Goal: Check status: Check status

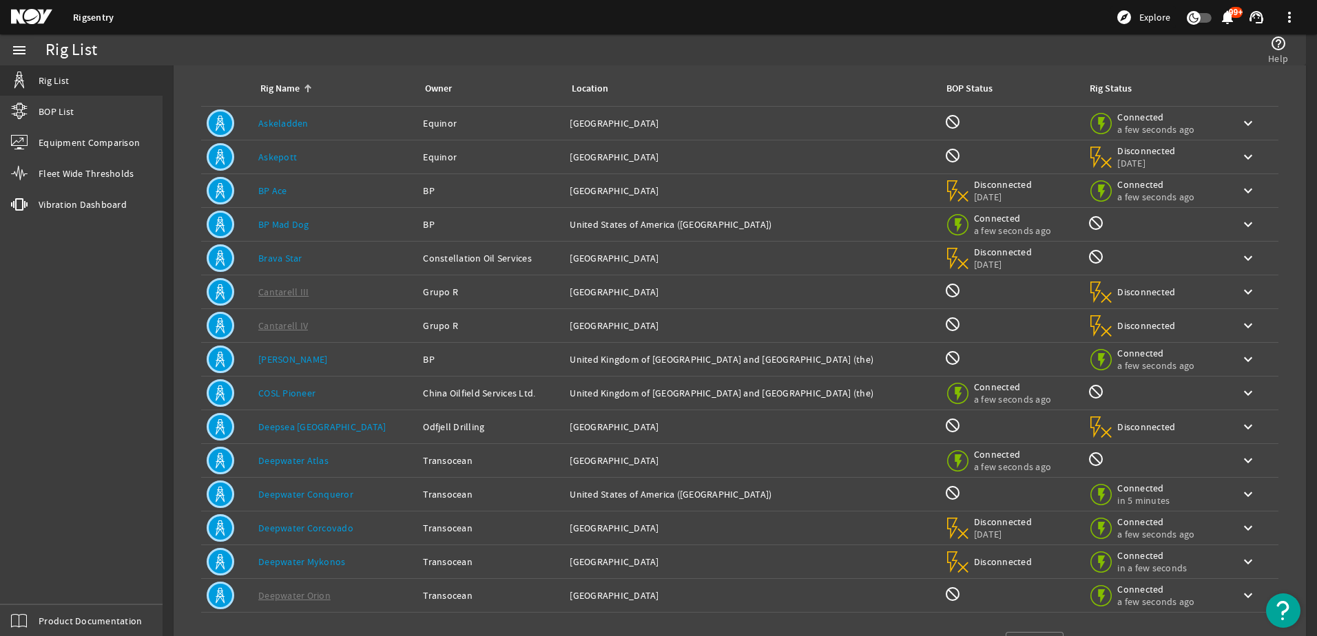
scroll to position [127, 0]
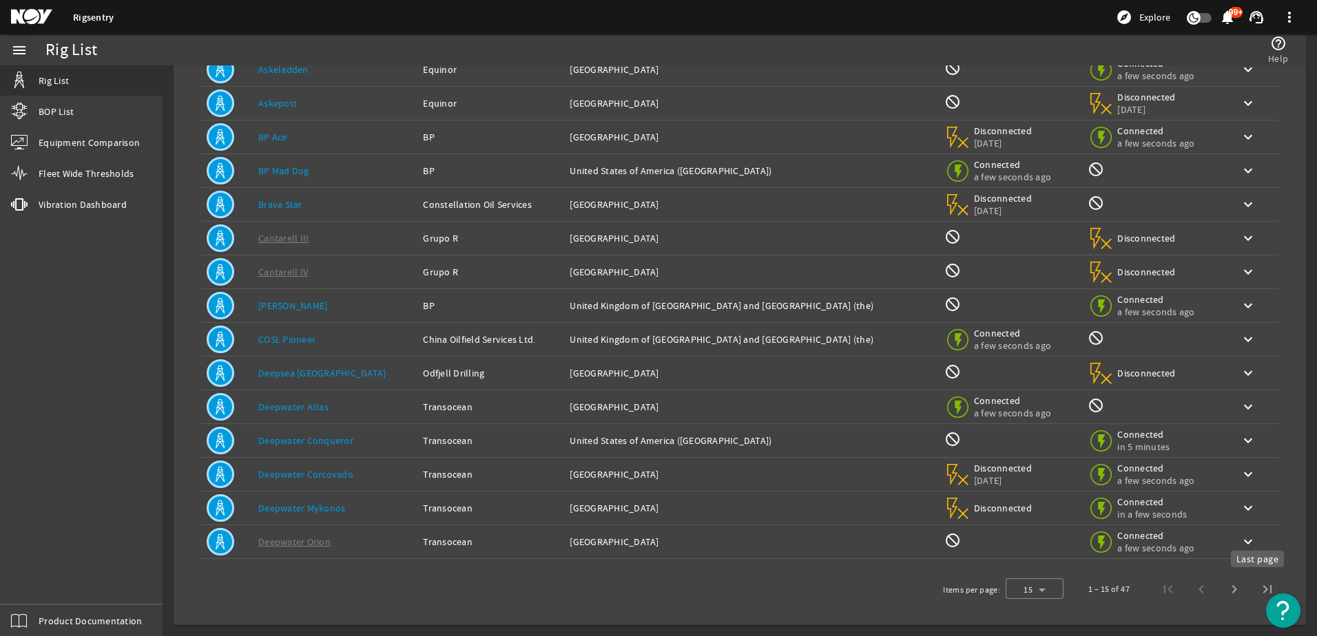
click at [1254, 590] on span "Last page" at bounding box center [1267, 589] width 33 height 33
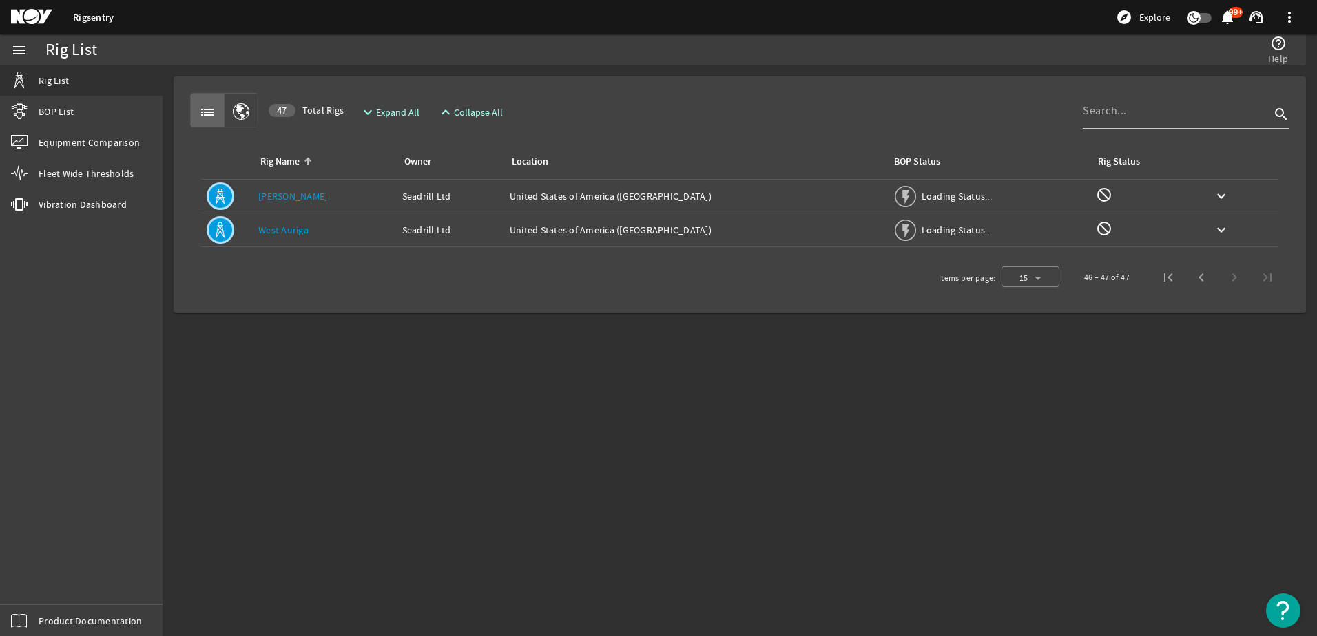
scroll to position [0, 0]
click at [1197, 278] on span "Previous page" at bounding box center [1201, 277] width 33 height 33
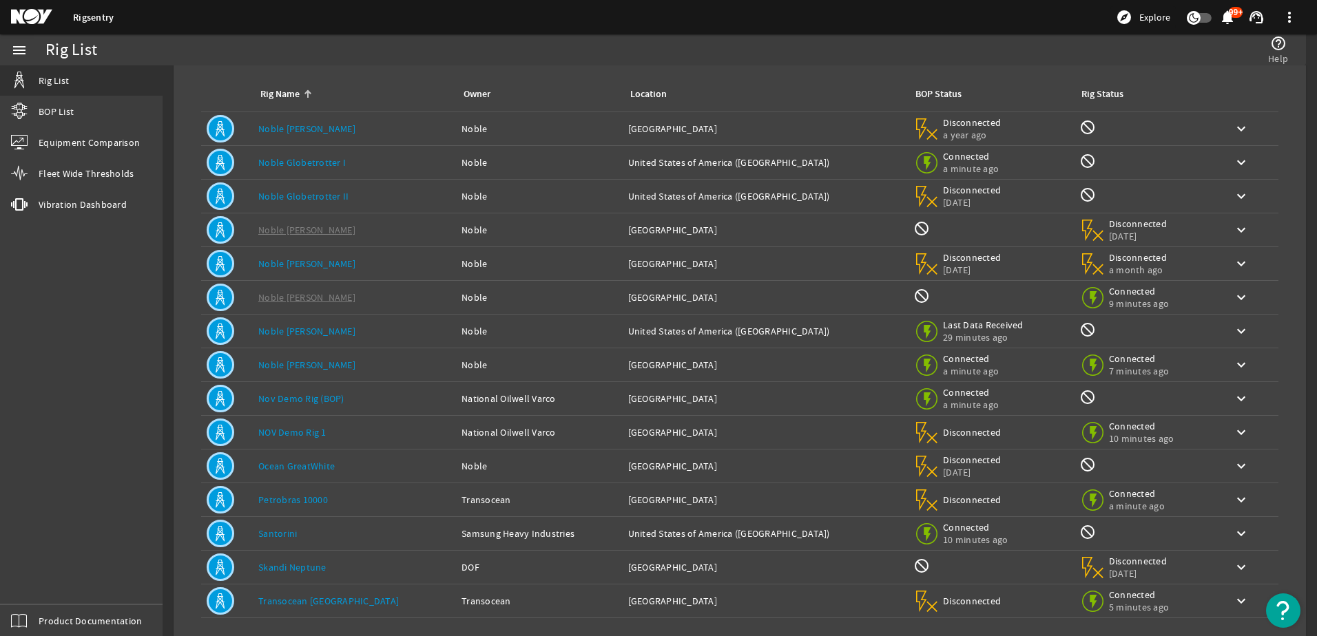
scroll to position [127, 0]
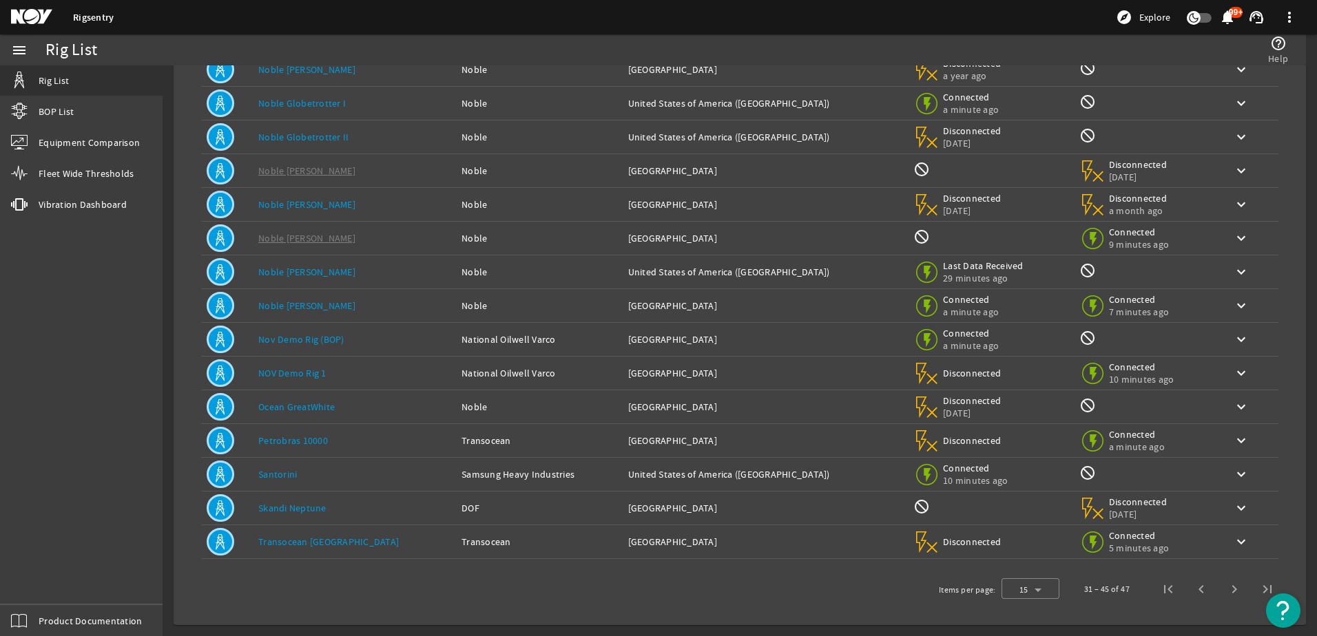
click at [286, 474] on link "Santorini" at bounding box center [277, 474] width 39 height 12
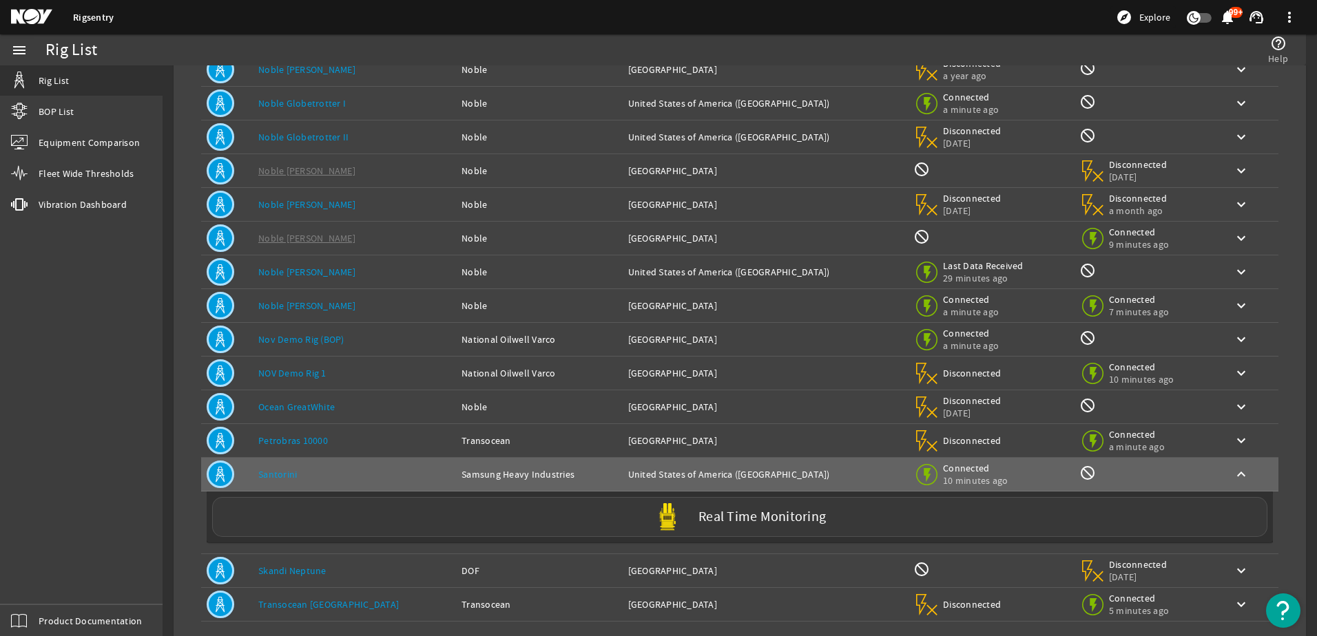
click at [718, 523] on label "Real Time Monitoring" at bounding box center [761, 517] width 127 height 14
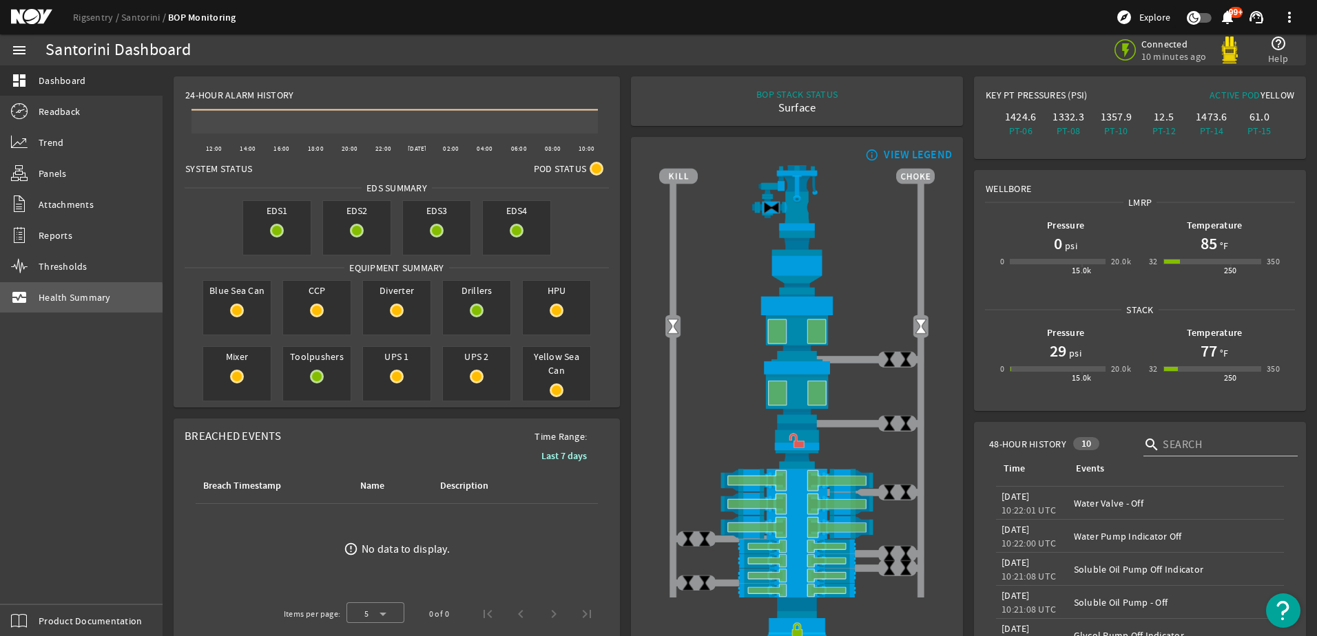
click at [70, 300] on span "Health Summary" at bounding box center [75, 298] width 72 height 14
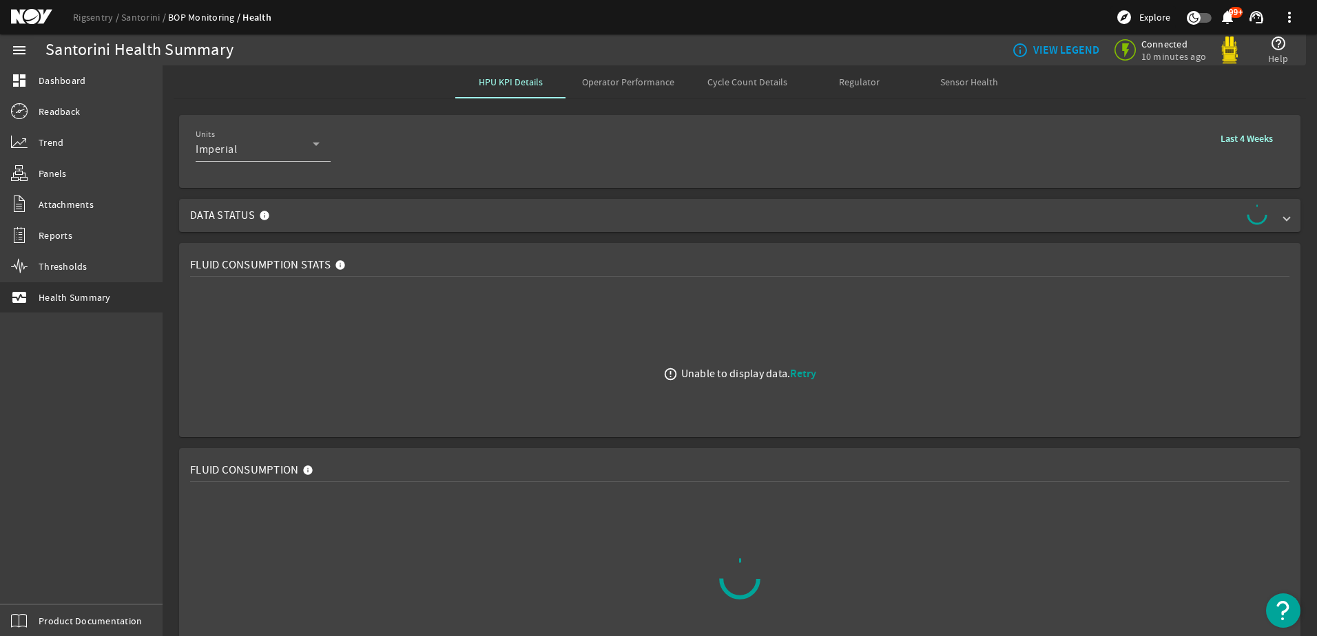
click at [623, 79] on span "Operator Performance" at bounding box center [628, 82] width 92 height 10
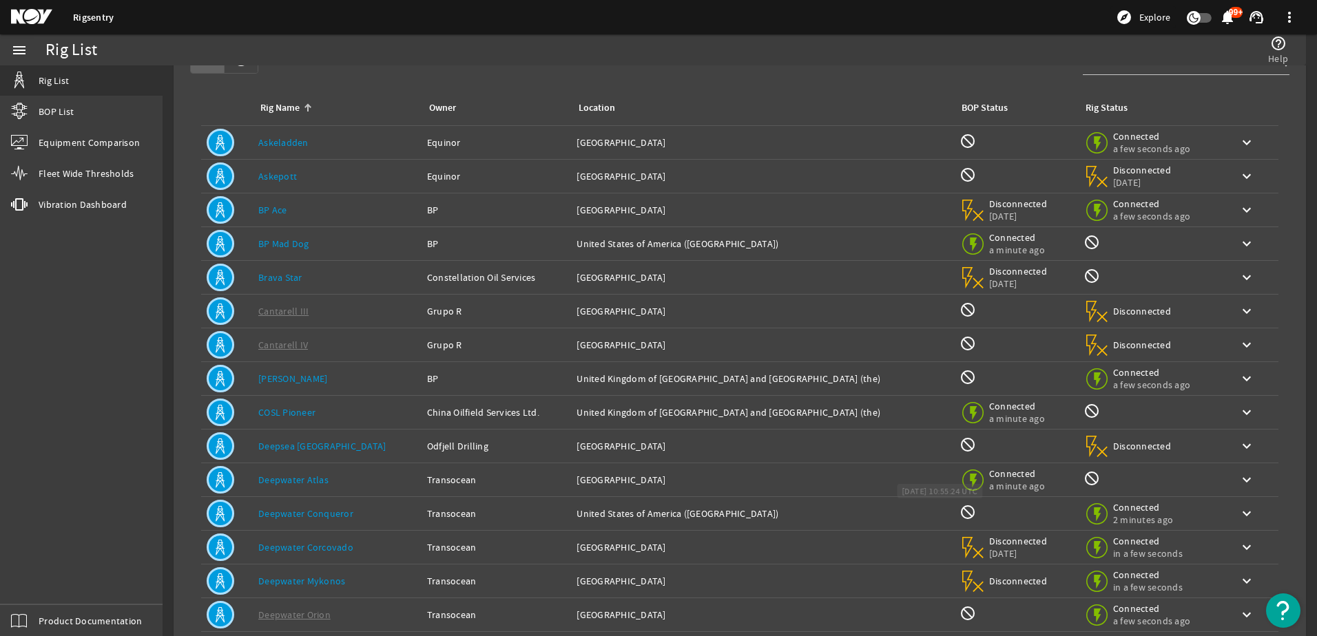
scroll to position [127, 0]
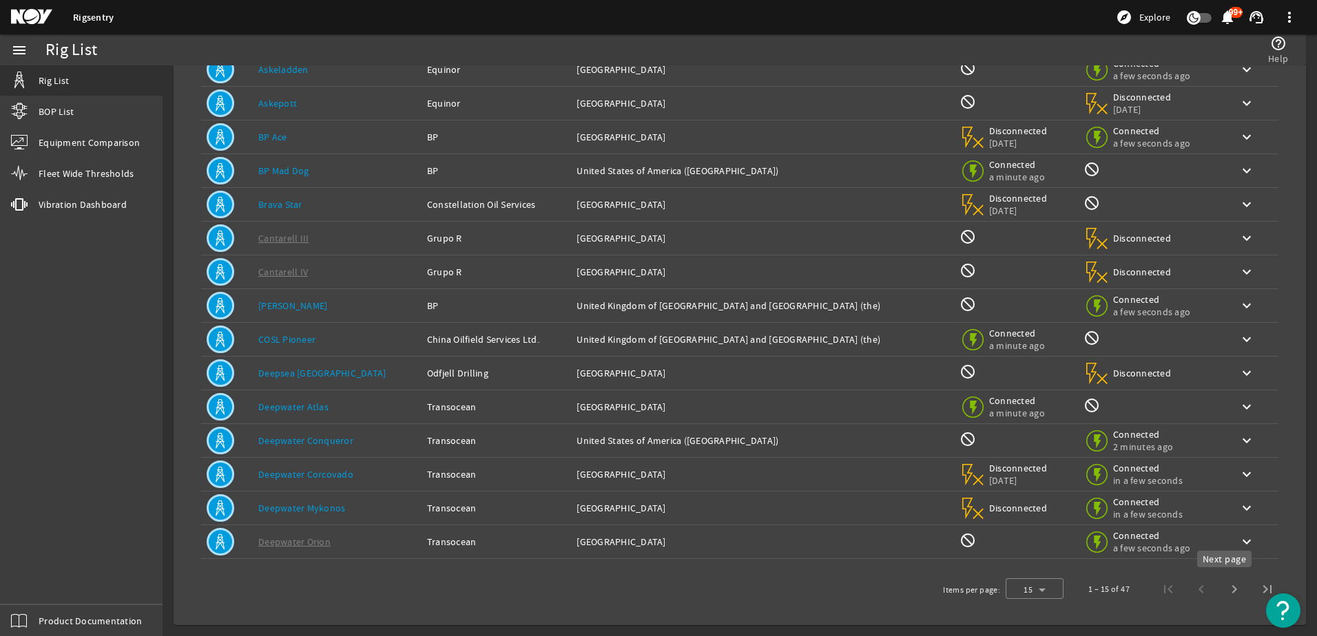
click at [1223, 590] on span "Next page" at bounding box center [1234, 589] width 33 height 33
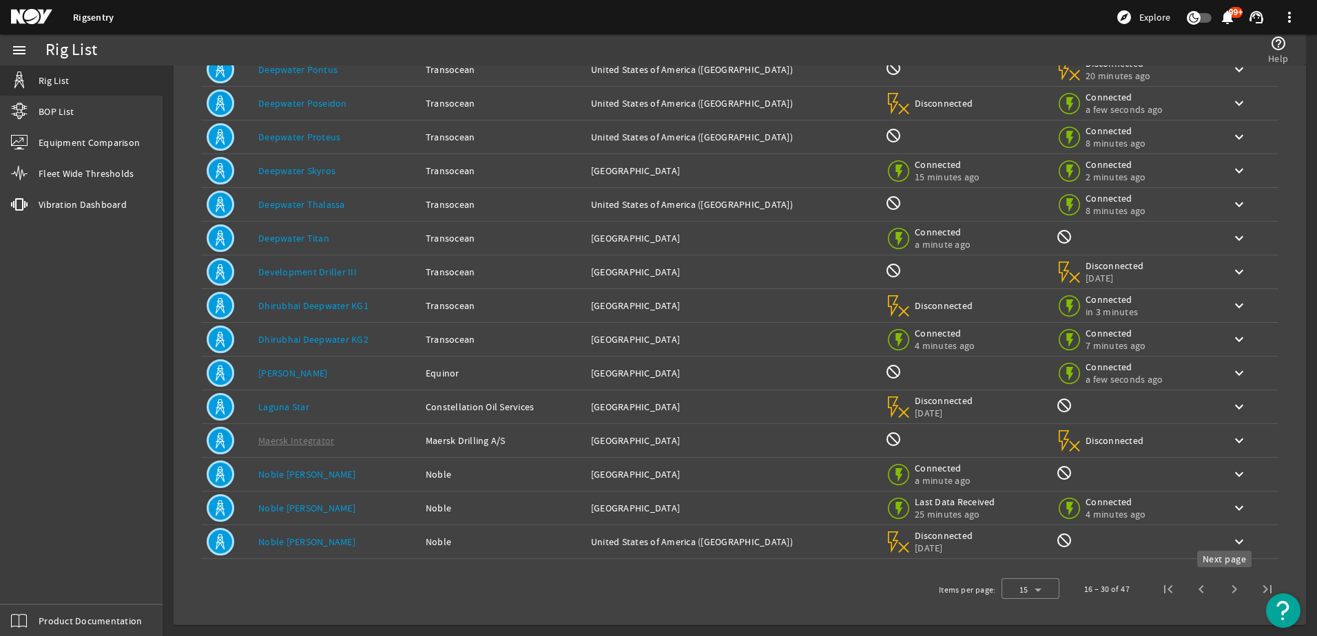
click at [1222, 591] on span "Next page" at bounding box center [1234, 589] width 33 height 33
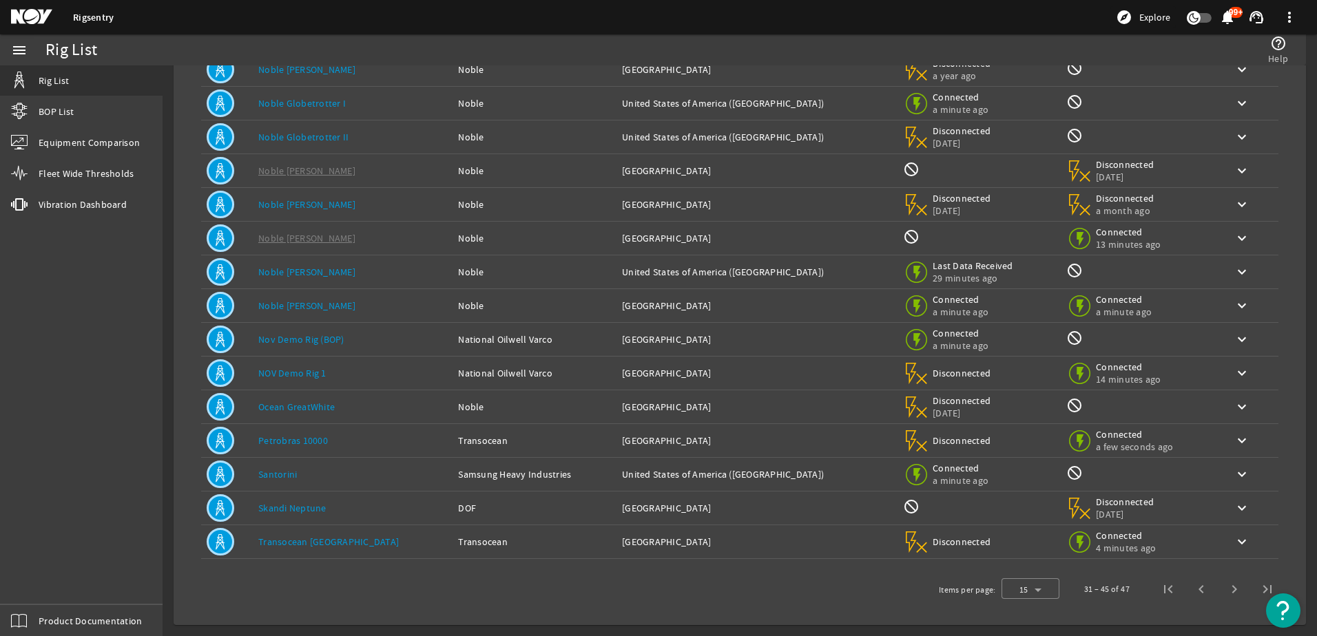
click at [295, 478] on link "Santorini" at bounding box center [277, 474] width 39 height 12
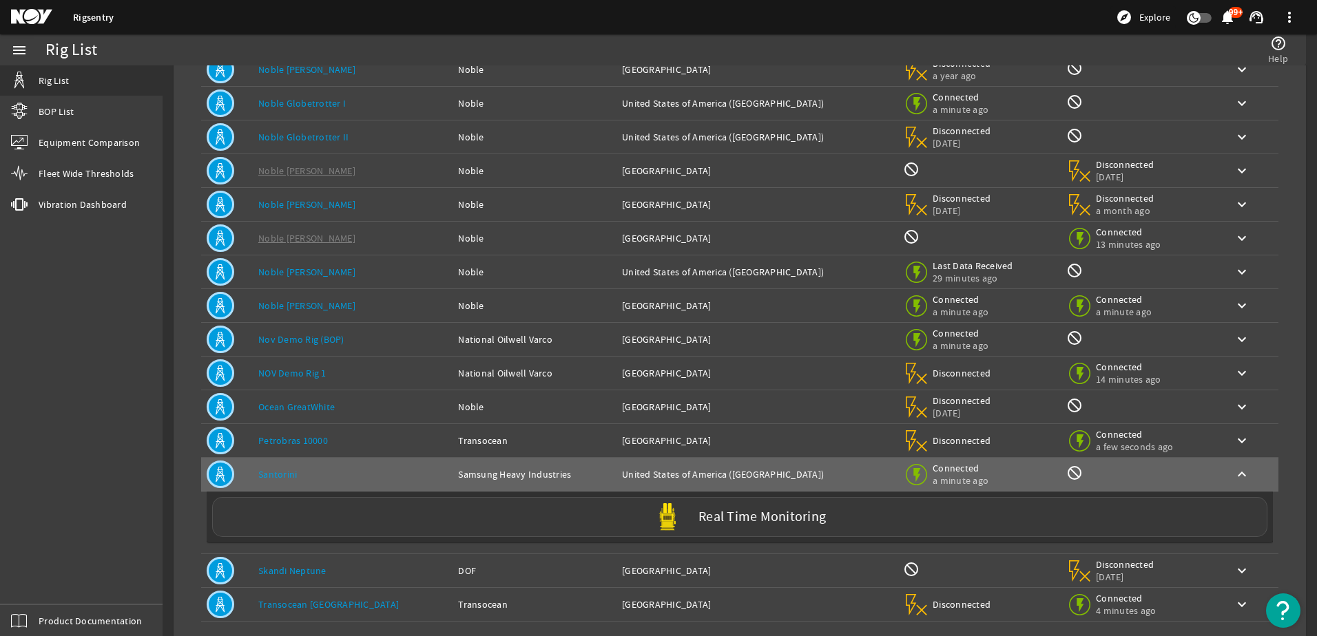
click at [719, 521] on label "Real Time Monitoring" at bounding box center [761, 517] width 127 height 14
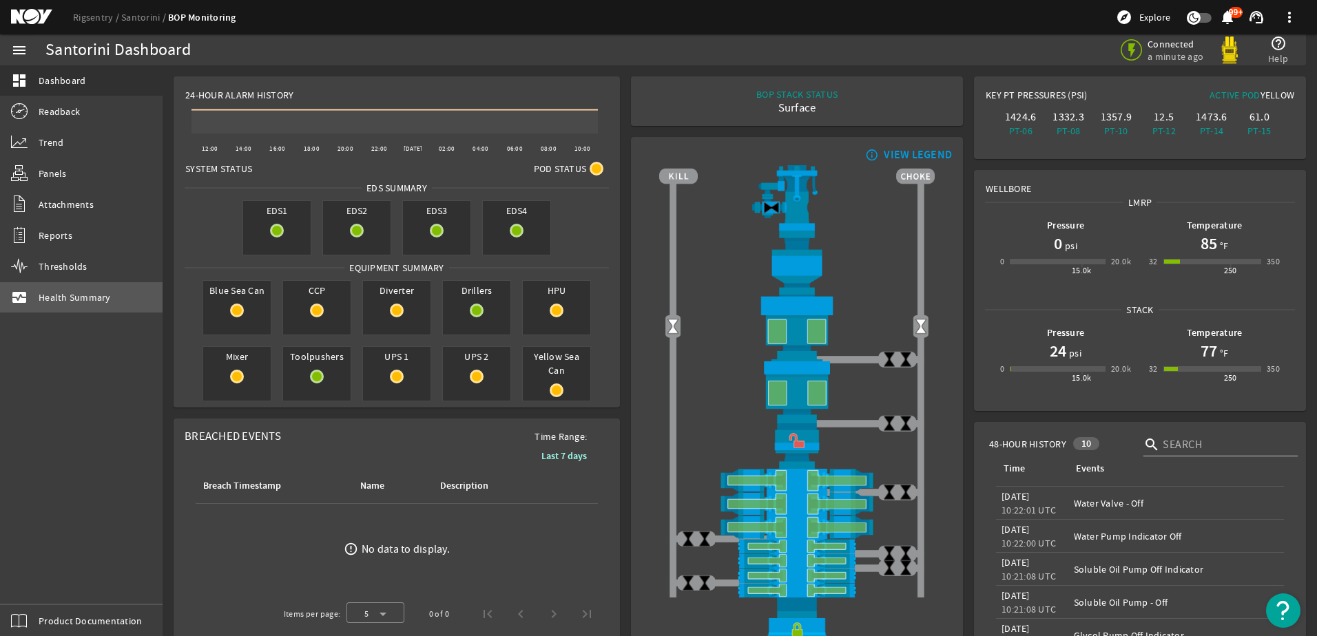
click at [87, 294] on span "Health Summary" at bounding box center [75, 298] width 72 height 14
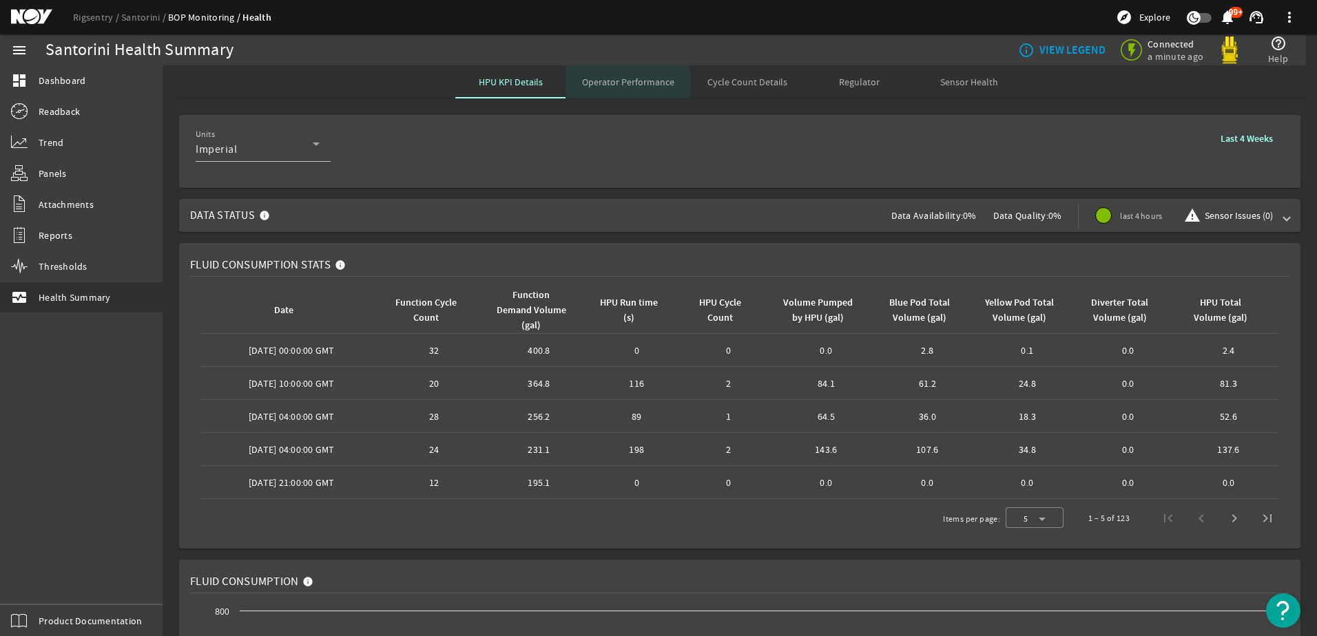
click at [623, 83] on span "Operator Performance" at bounding box center [628, 82] width 92 height 10
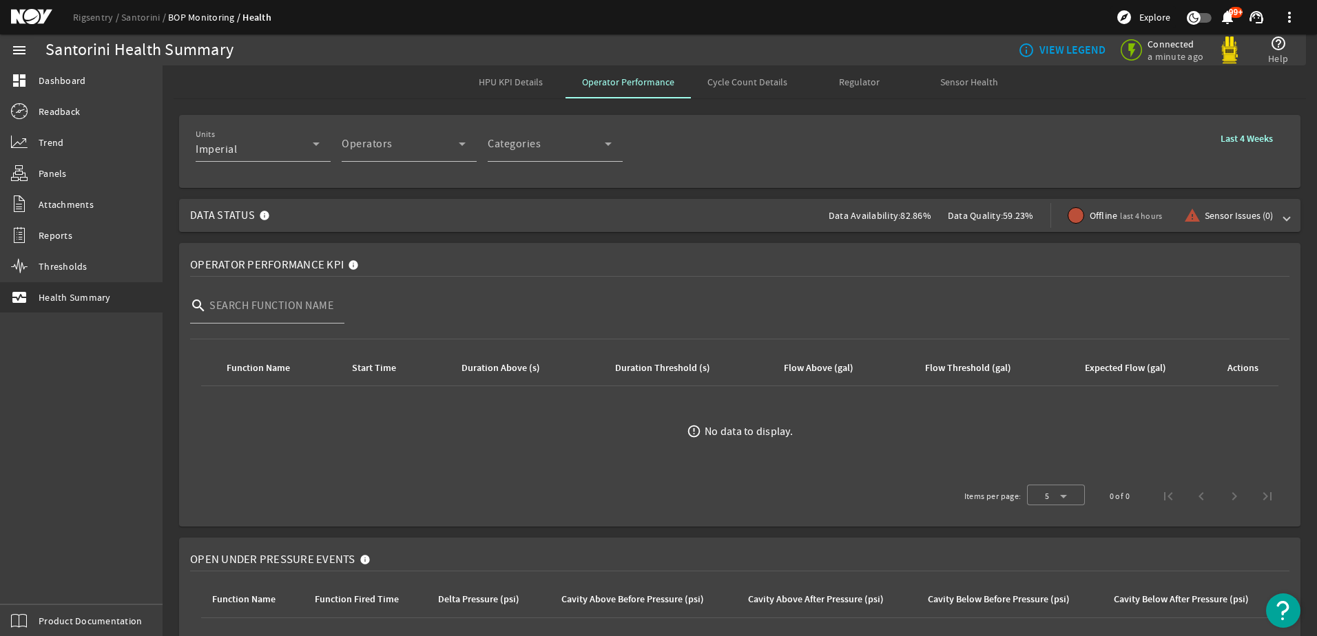
click at [1249, 132] on span "Last 4 Weeks" at bounding box center [1247, 139] width 52 height 14
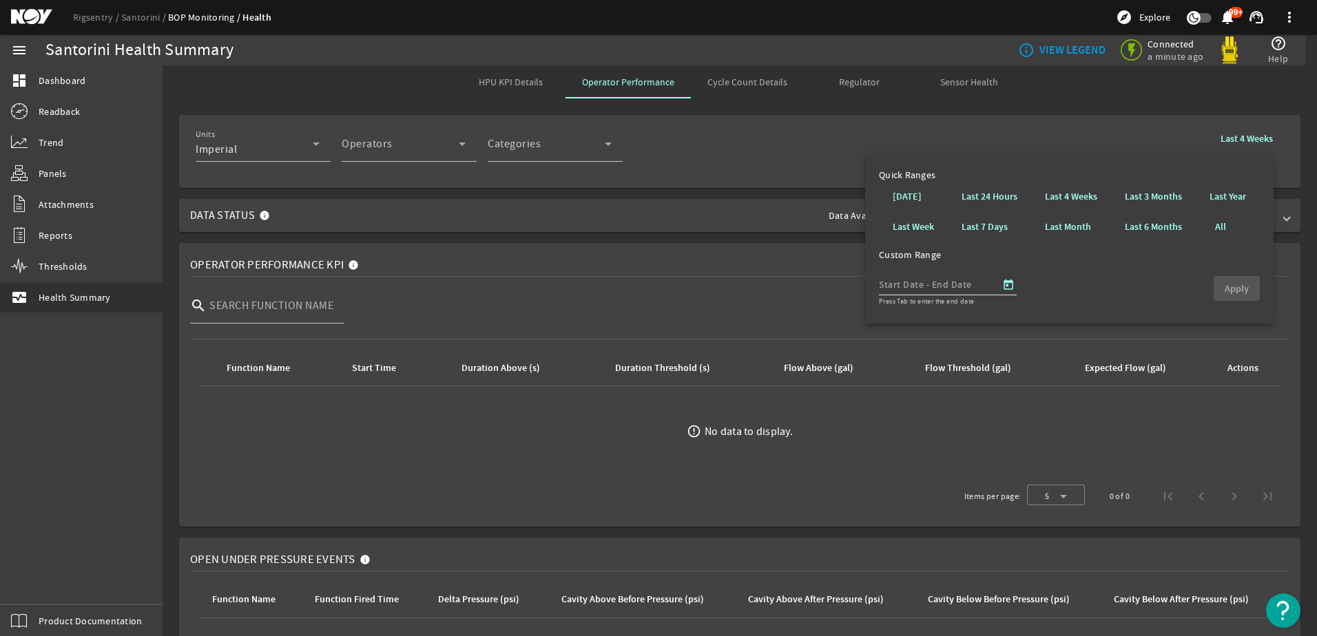
click at [928, 276] on div "Start Date - End Date Start Date – End Date" at bounding box center [938, 280] width 118 height 32
type input "1"
click at [1008, 286] on span "Open calendar" at bounding box center [1008, 285] width 33 height 33
click at [935, 323] on icon "Choose month and year" at bounding box center [932, 324] width 7 height 3
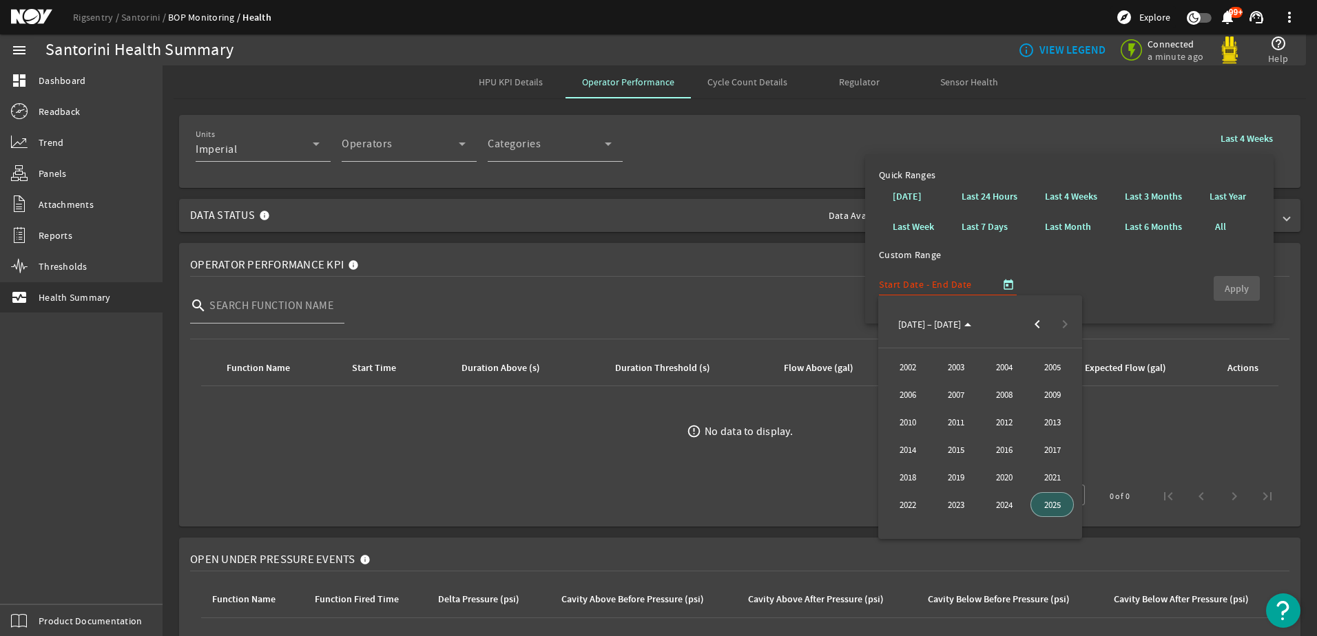
click at [1051, 506] on span "2025" at bounding box center [1051, 504] width 43 height 25
click at [998, 424] on span "[DATE]" at bounding box center [1003, 422] width 43 height 25
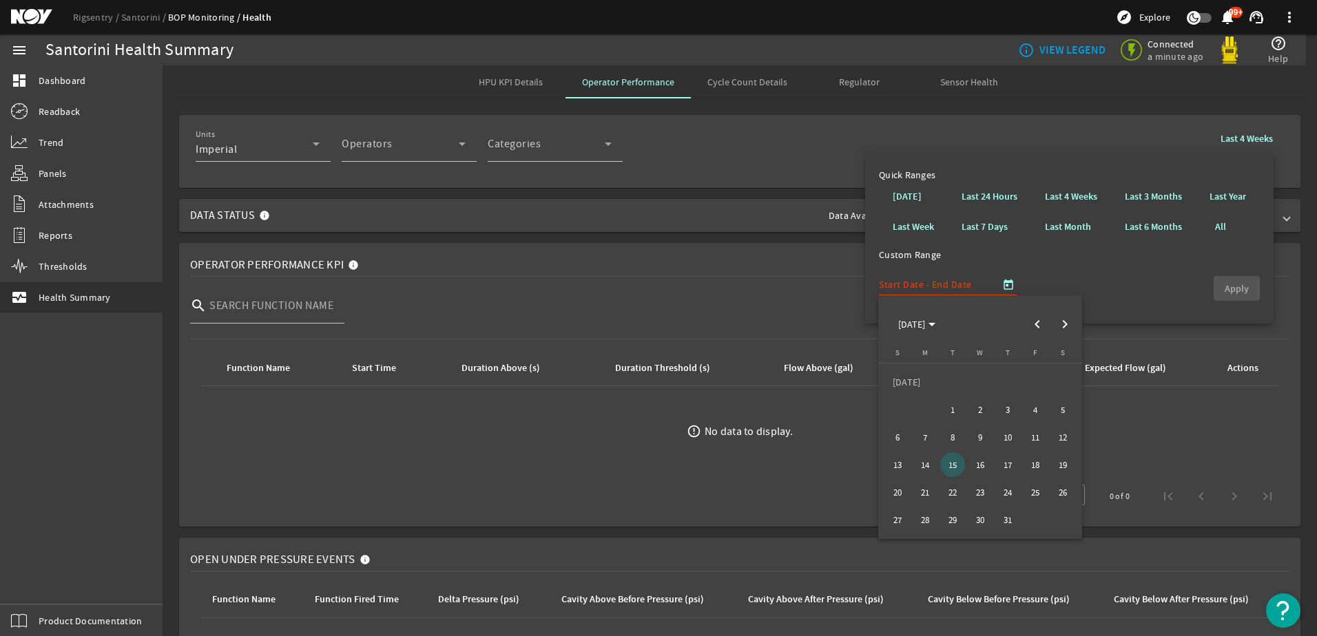
click at [986, 464] on span "16" at bounding box center [980, 465] width 25 height 25
type input "[DATE]"
click at [1035, 467] on span "18" at bounding box center [1035, 465] width 25 height 25
type input "[DATE]"
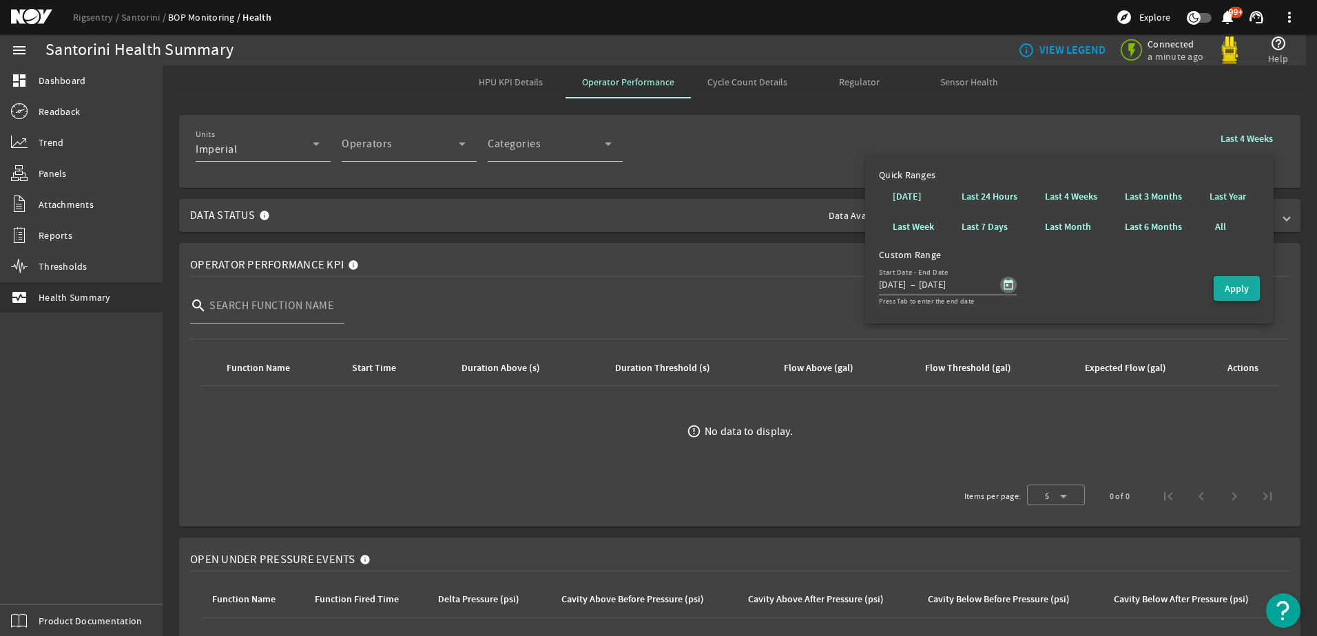
click at [1245, 288] on b "Apply" at bounding box center [1237, 288] width 24 height 13
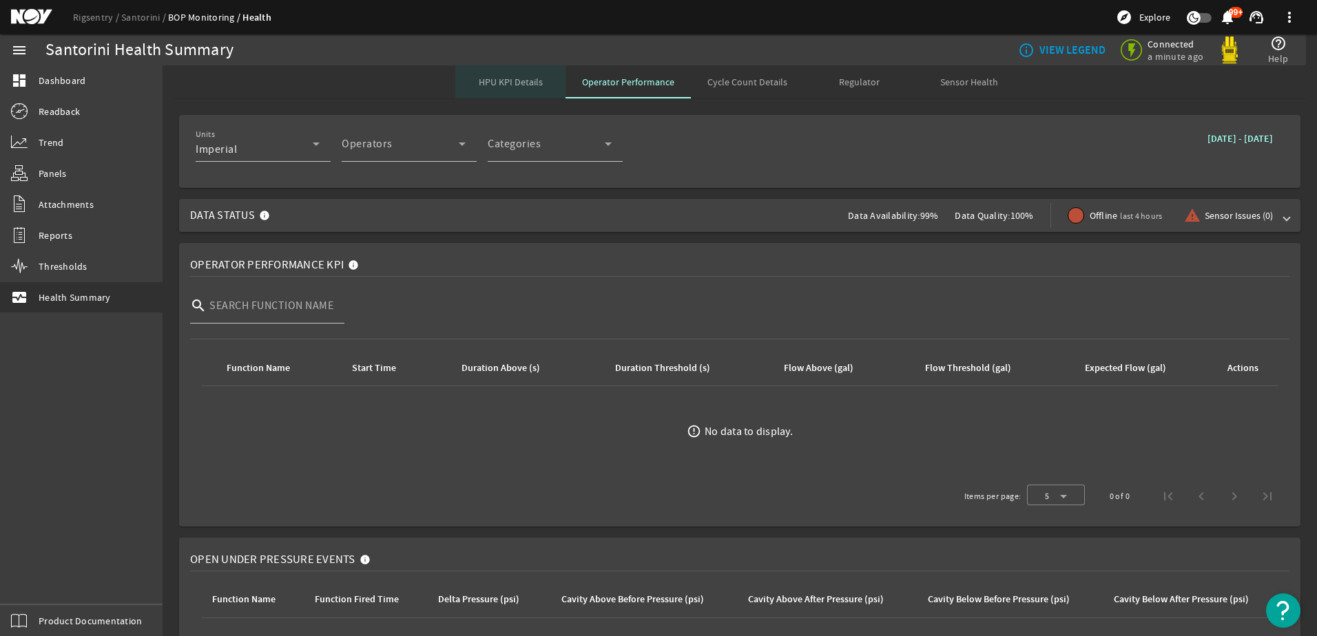
click at [502, 80] on span "HPU KPI Details" at bounding box center [511, 82] width 64 height 10
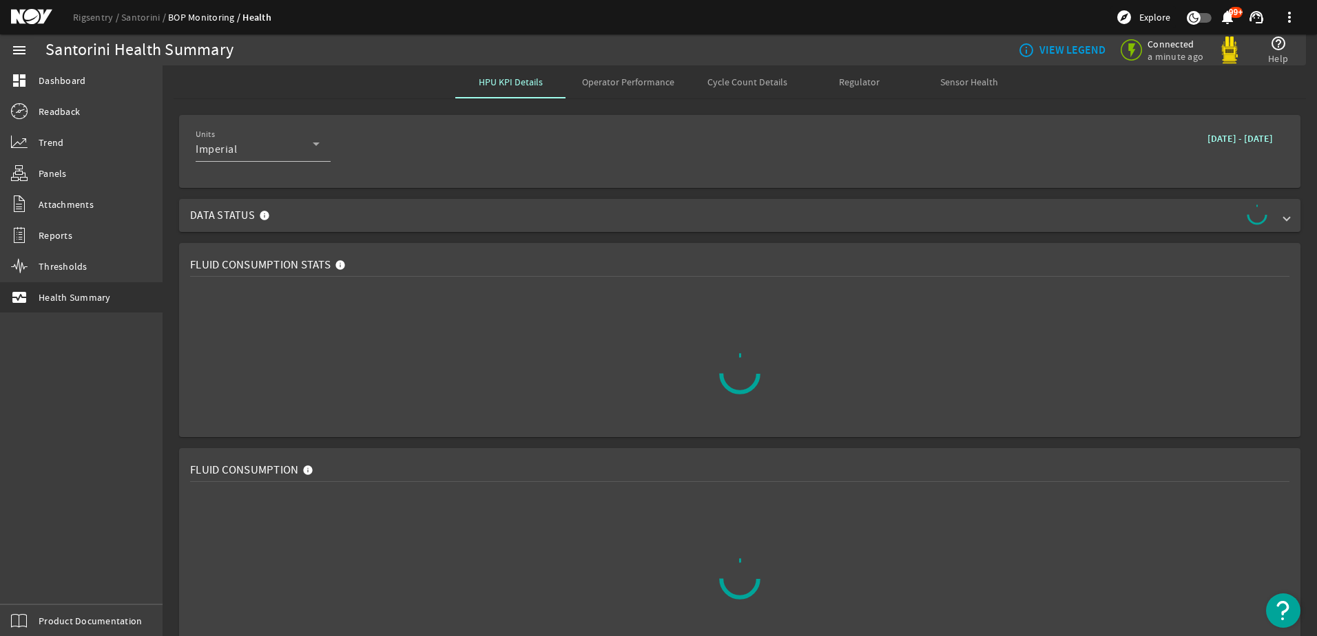
click at [1207, 145] on span "[DATE] - [DATE]" at bounding box center [1239, 139] width 65 height 14
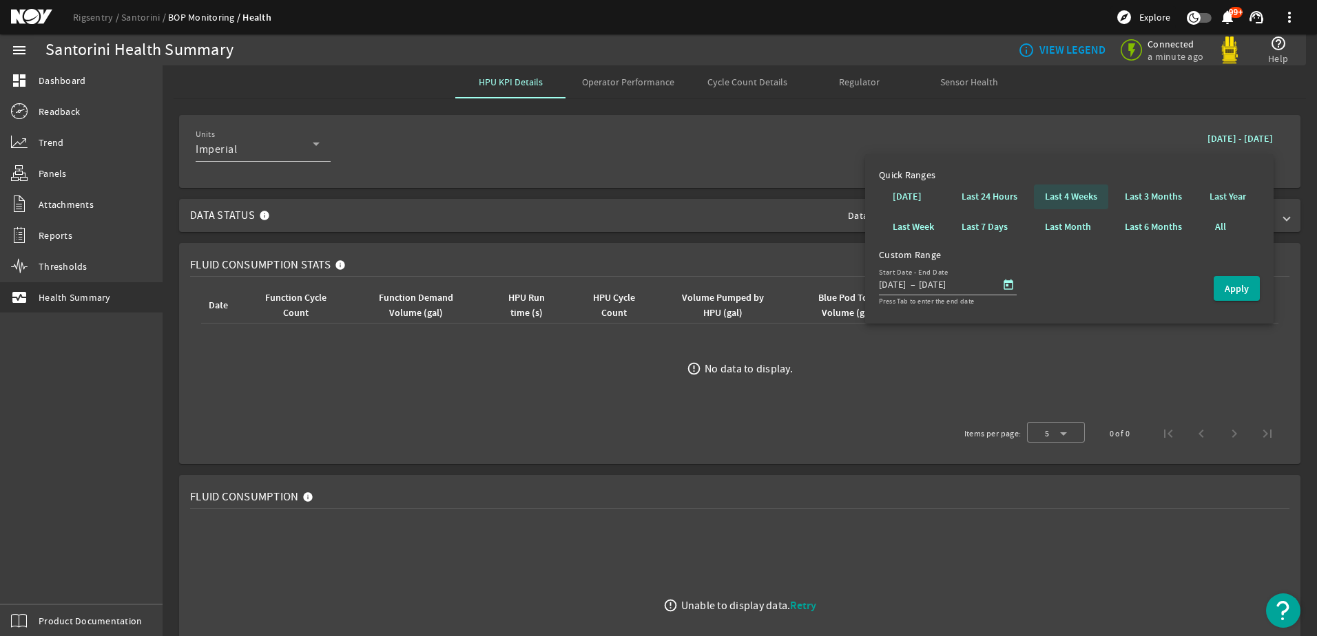
click at [1086, 196] on b "Last 4 Weeks" at bounding box center [1071, 197] width 52 height 14
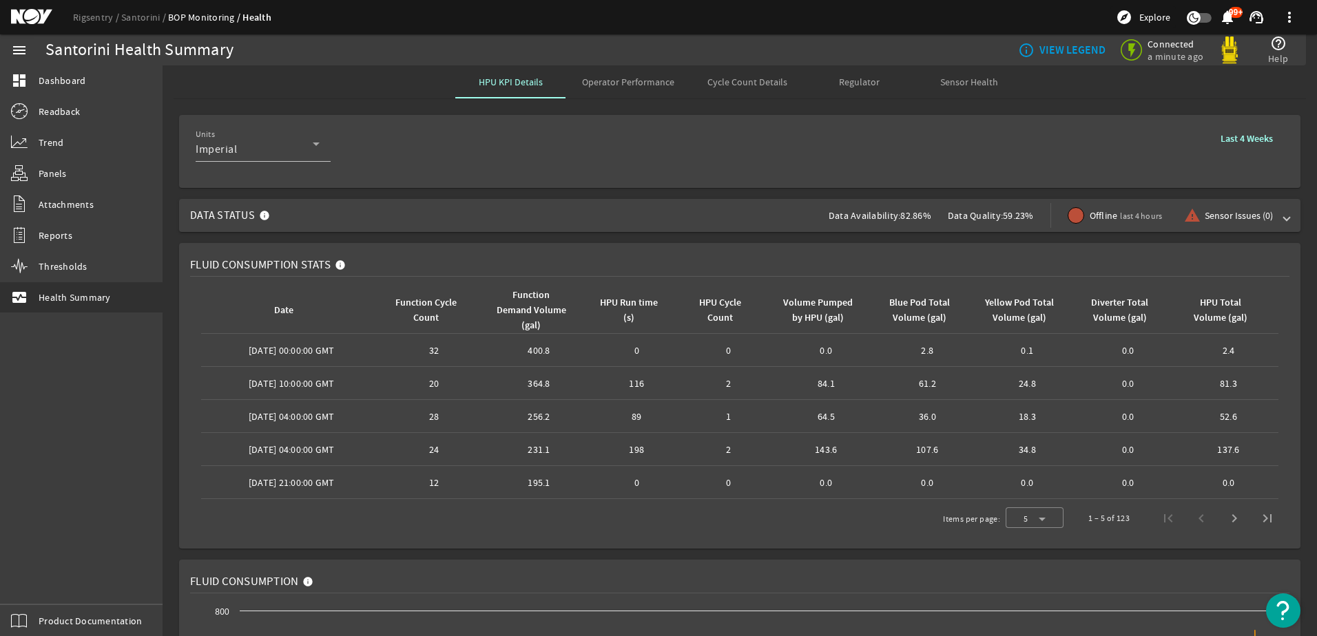
click at [1249, 138] on b "Last 4 Weeks" at bounding box center [1247, 138] width 52 height 13
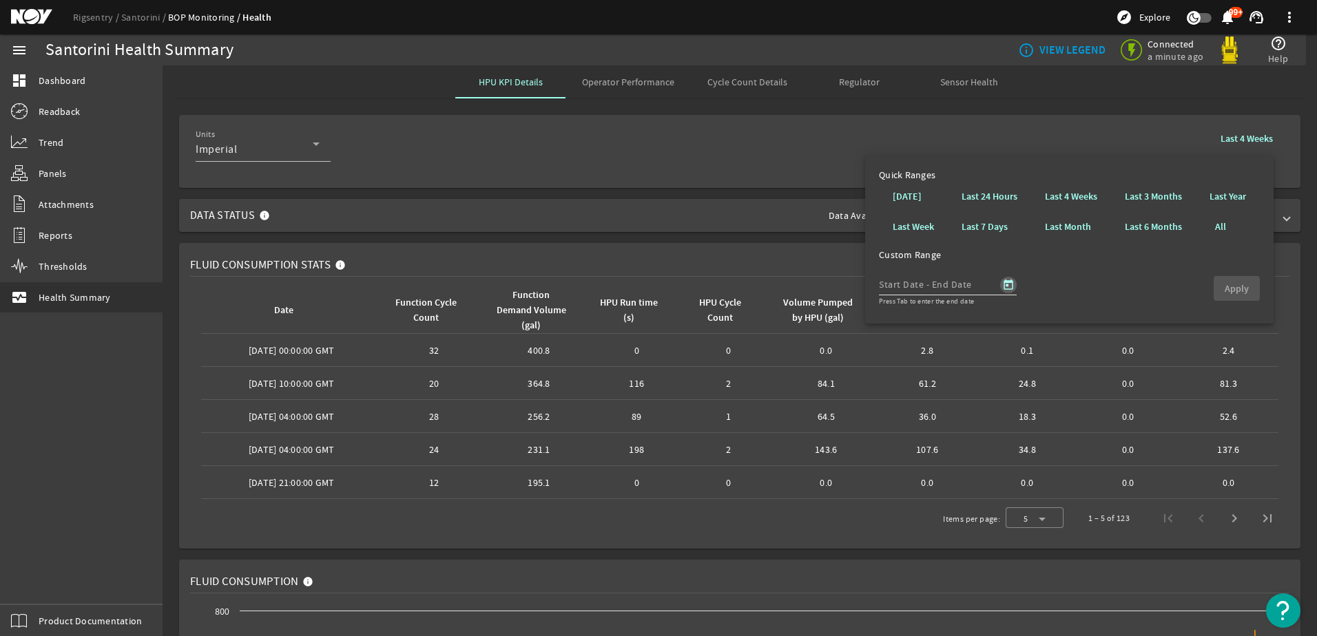
click at [1006, 282] on span "Open calendar" at bounding box center [1008, 285] width 33 height 33
click at [935, 324] on polygon "Choose month and year" at bounding box center [932, 324] width 7 height 3
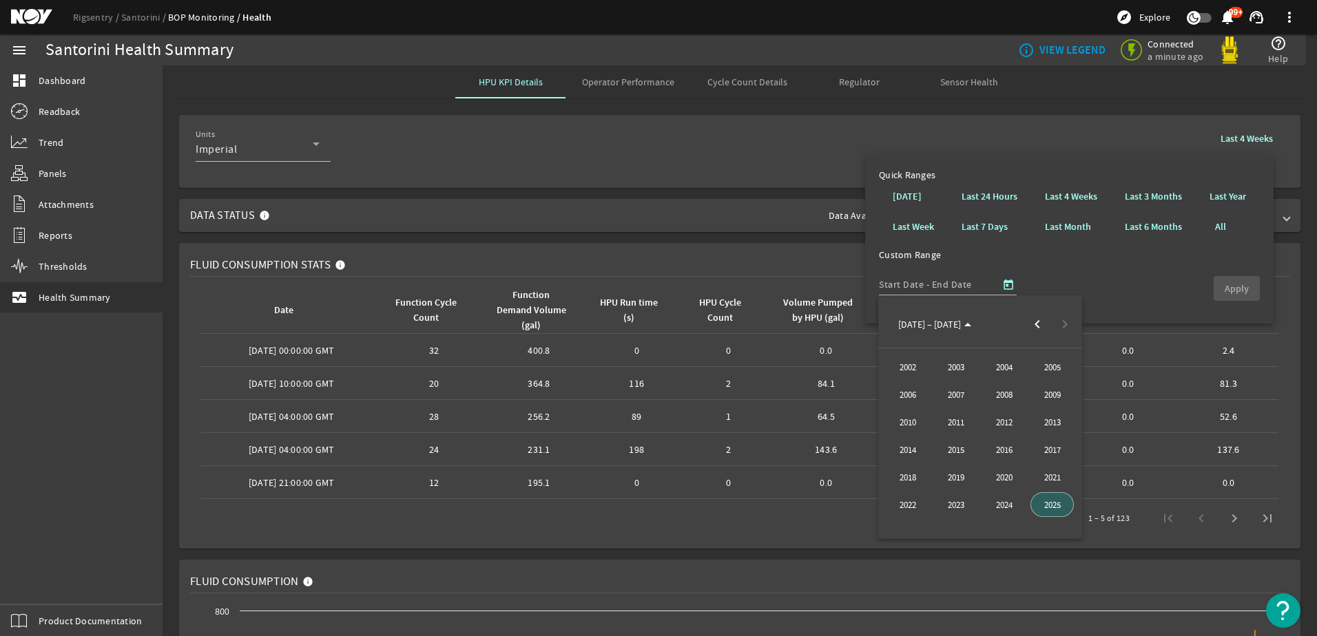
click at [1055, 503] on span "2025" at bounding box center [1051, 504] width 43 height 25
click at [1001, 424] on span "[DATE]" at bounding box center [1003, 422] width 43 height 25
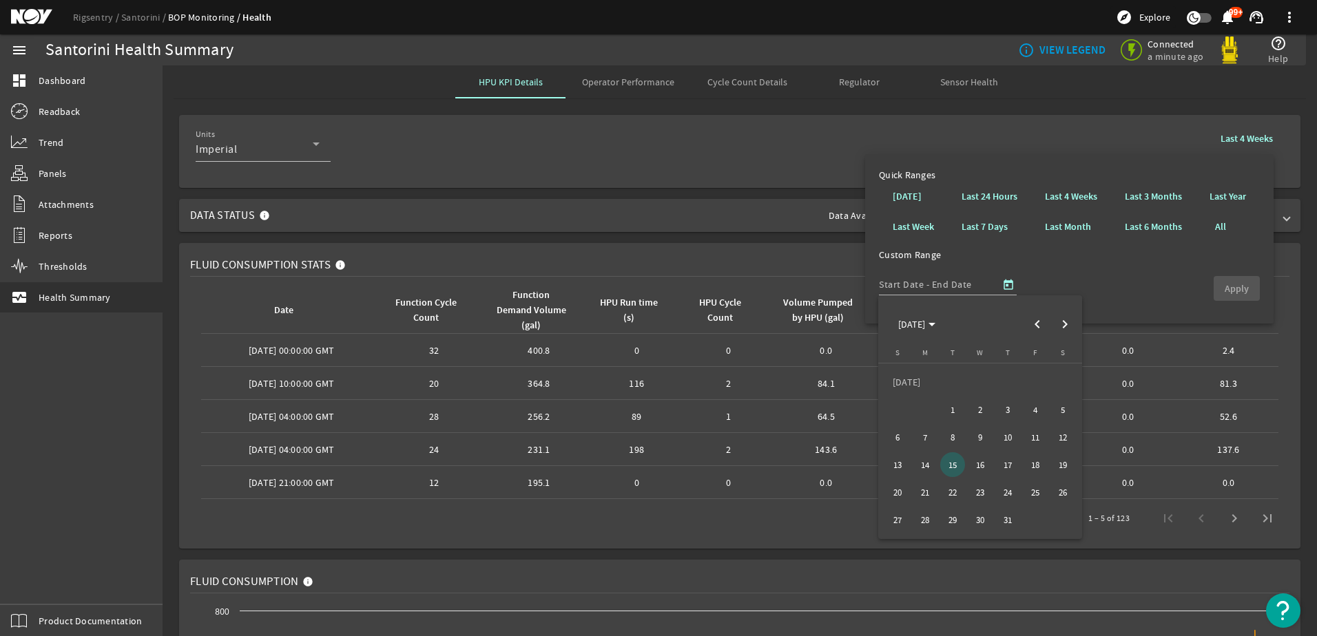
click at [978, 464] on span "16" at bounding box center [980, 465] width 25 height 25
type input "[DATE]"
click at [1041, 467] on span "18" at bounding box center [1035, 465] width 25 height 25
type input "[DATE]"
click at [1232, 287] on b "Apply" at bounding box center [1237, 288] width 24 height 13
